Goal: Navigation & Orientation: Go to known website

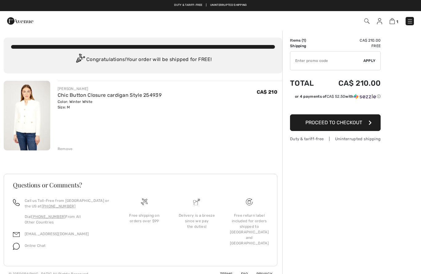
click at [378, 23] on img at bounding box center [379, 21] width 5 height 6
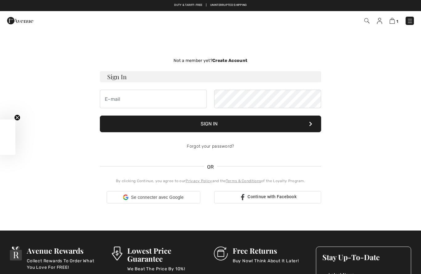
checkbox input "true"
click at [408, 20] on img at bounding box center [410, 21] width 6 height 6
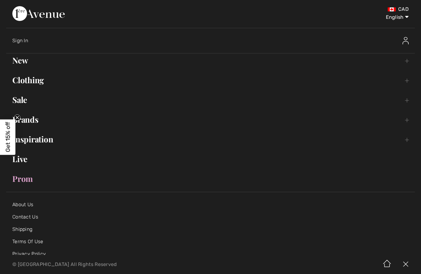
click at [407, 17] on select "English Français" at bounding box center [392, 16] width 32 height 18
select select "https://www.1ereavenue.com/fr/mon+compte/"
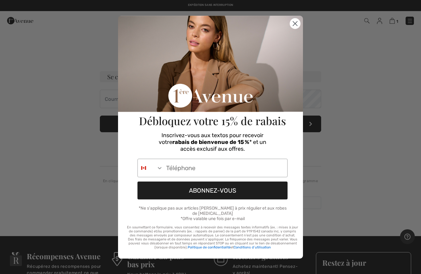
click at [291, 23] on circle "Close dialog" at bounding box center [295, 23] width 10 height 10
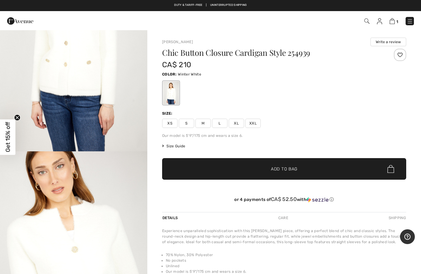
scroll to position [104, 0]
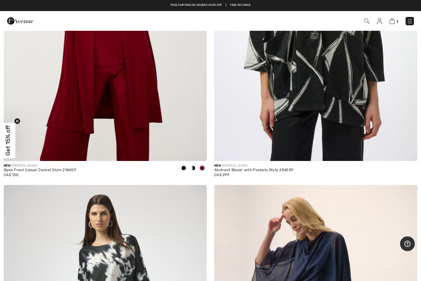
scroll to position [3244, 0]
